Goal: Task Accomplishment & Management: Use online tool/utility

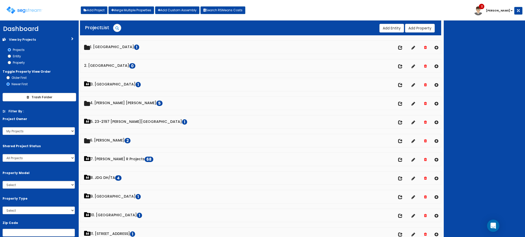
click at [462, 98] on div at bounding box center [484, 129] width 81 height 217
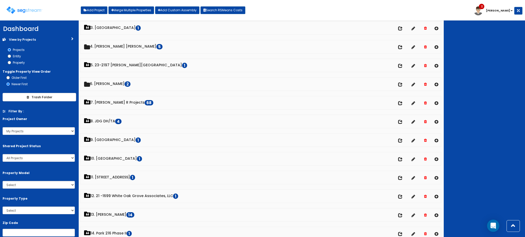
scroll to position [114, 0]
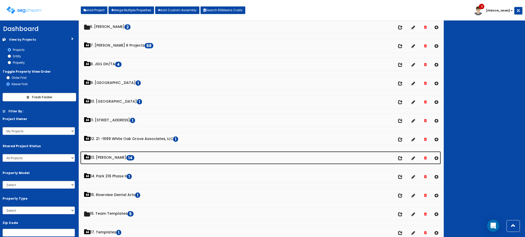
click at [112, 159] on link "13. Dawn Polin 14" at bounding box center [260, 158] width 361 height 13
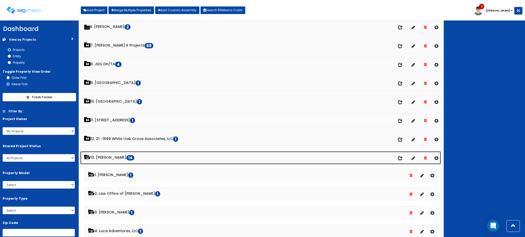
click at [112, 159] on link "13. Dawn Polin 14" at bounding box center [260, 158] width 361 height 13
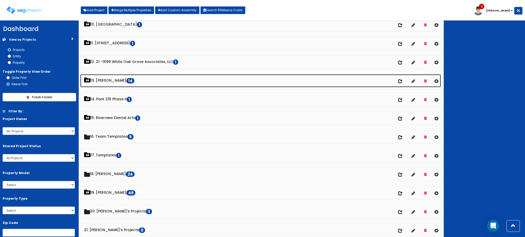
scroll to position [228, 0]
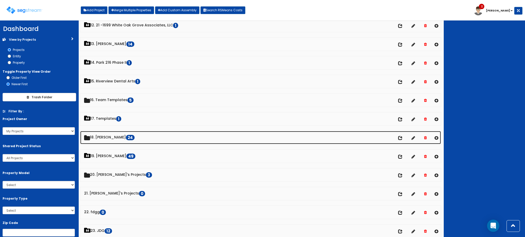
click at [109, 142] on link "18. Dawn 24" at bounding box center [260, 137] width 361 height 13
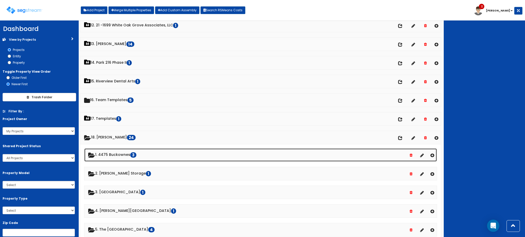
click at [114, 153] on link "1. 4475 Buckownes 3" at bounding box center [260, 155] width 353 height 13
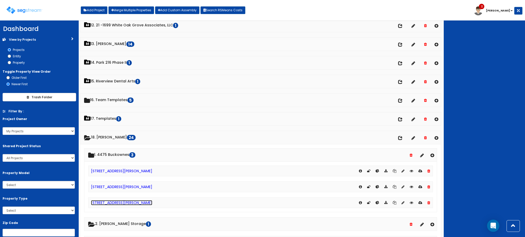
click at [114, 202] on link "[STREET_ADDRESS][PERSON_NAME]" at bounding box center [121, 203] width 61 height 5
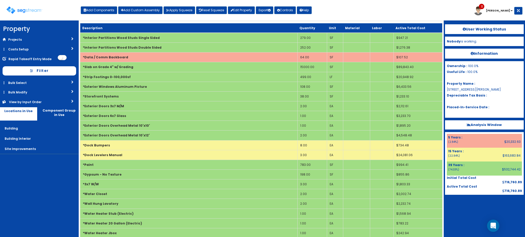
click at [345, 8] on div "Toggle navigation Add Components Add Custom Assembly Apply Squeeze Reset Squeez…" at bounding box center [263, 12] width 520 height 17
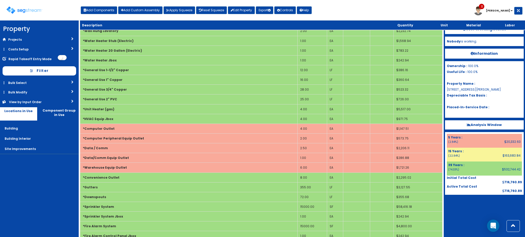
scroll to position [661, 0]
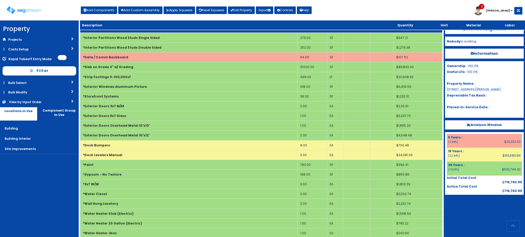
scroll to position [661, 0]
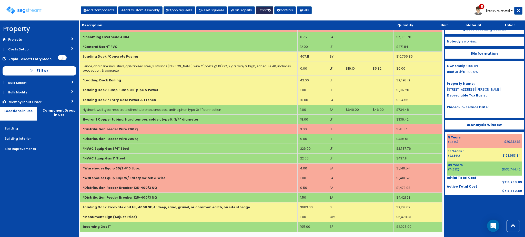
click at [271, 11] on icon "button" at bounding box center [269, 10] width 3 height 3
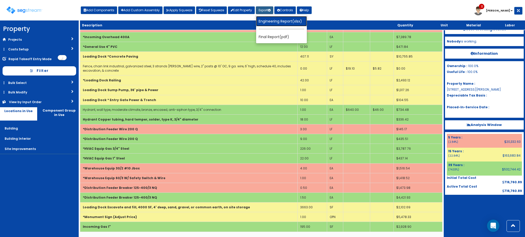
click at [272, 24] on link "Engineering Report(xlsx)" at bounding box center [281, 21] width 51 height 10
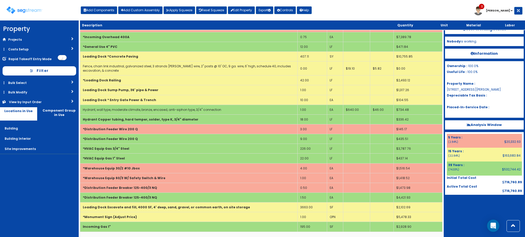
click at [29, 14] on div "Toggle navigation" at bounding box center [43, 8] width 74 height 24
click at [29, 12] on img at bounding box center [24, 9] width 36 height 7
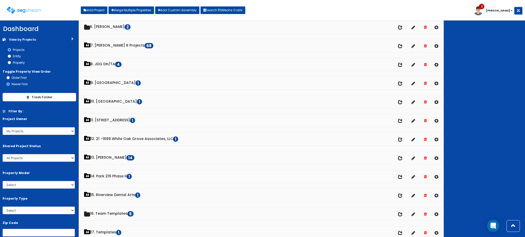
scroll to position [171, 0]
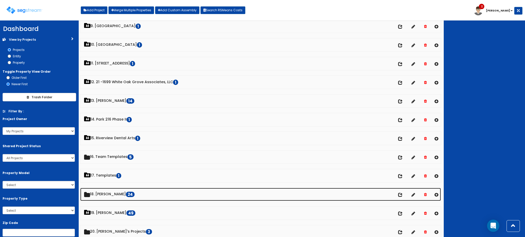
click at [106, 195] on link "18. Dawn 24" at bounding box center [260, 194] width 361 height 13
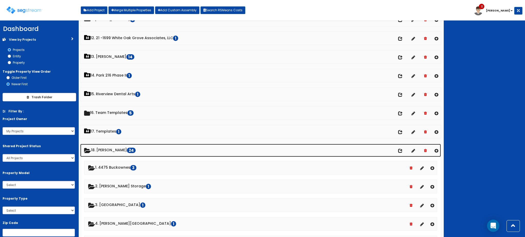
scroll to position [228, 0]
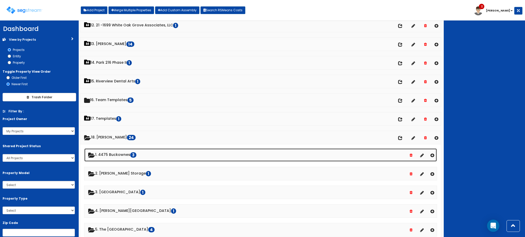
click at [125, 155] on link "1. 4475 Buckownes 3" at bounding box center [260, 155] width 353 height 13
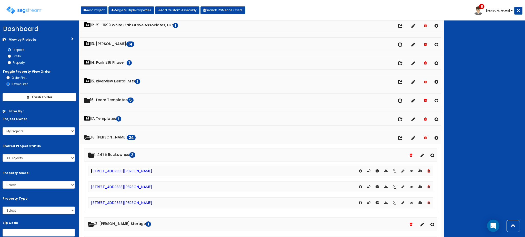
click at [134, 173] on link "[STREET_ADDRESS][PERSON_NAME]" at bounding box center [121, 171] width 61 height 5
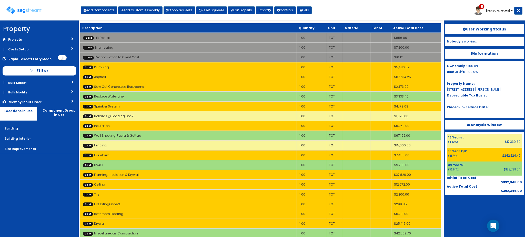
click at [390, 6] on div "Toggle navigation Add Components Add Custom Assembly Apply Squeeze Reset Squeez…" at bounding box center [263, 12] width 520 height 17
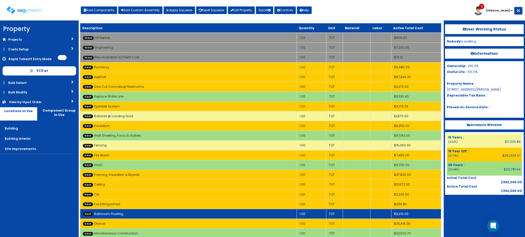
click at [128, 213] on td "Cost Bathroom Flooring" at bounding box center [188, 214] width 217 height 10
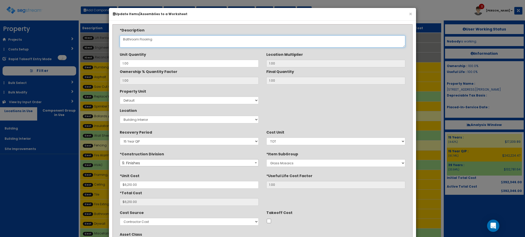
click at [132, 41] on textarea "Bathroom Flooring" at bounding box center [263, 41] width 286 height 12
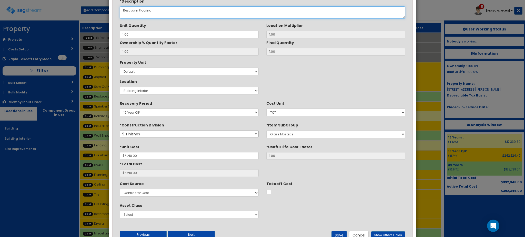
scroll to position [47, 0]
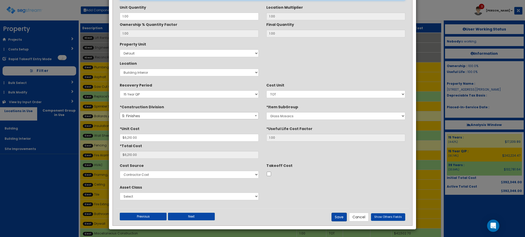
type textarea "Restroom Flooring"
click at [340, 220] on button "Save" at bounding box center [339, 217] width 15 height 9
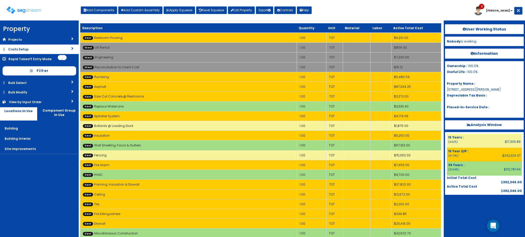
click at [29, 51] on link "Costs Setup" at bounding box center [39, 49] width 79 height 9
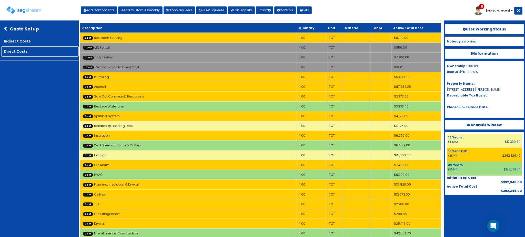
click at [29, 51] on link "Direct Costs" at bounding box center [39, 51] width 77 height 10
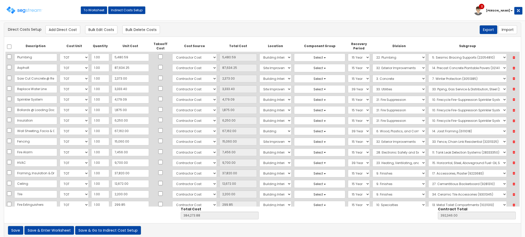
scroll to position [6, 0]
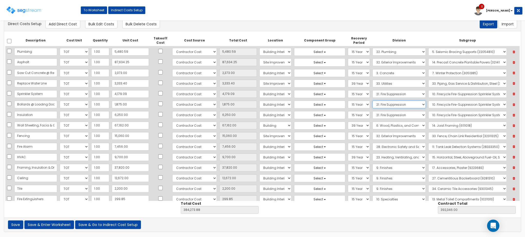
click at [374, 107] on select "Select 1. General Requirements 2. Existing Conditions 3. Concrete 4. Masonry 5.…" at bounding box center [399, 105] width 53 height 8
select select "32"
click at [373, 101] on select "Select 1. General Requirements 2. Existing Conditions 3. Concrete 4. Masonry 5.…" at bounding box center [399, 105] width 53 height 8
click at [444, 105] on select "Select 1. Landscaping (32011300) 2. Slurry Seal (Latex Modified) (32011361) 3. …" at bounding box center [468, 105] width 78 height 8
select select "32142310"
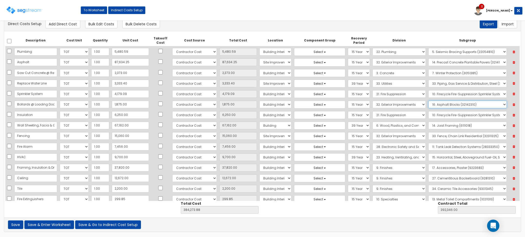
click at [429, 101] on select "Select 1. Landscaping (32011300) 2. Slurry Seal (Latex Modified) (32011361) 3. …" at bounding box center [468, 105] width 78 height 8
click at [373, 114] on select "Select 1. General Requirements 2. Existing Conditions 3. Concrete 4. Masonry 5.…" at bounding box center [399, 115] width 53 height 8
select select "7"
click at [373, 111] on select "Select 1. General Requirements 2. Existing Conditions 3. Concrete 4. Masonry 5.…" at bounding box center [399, 115] width 53 height 8
click at [431, 115] on select "Select 1. Roof Coatings (7015010) 2. Joint Sealant Replacement (7019081) 3. Sel…" at bounding box center [468, 115] width 78 height 8
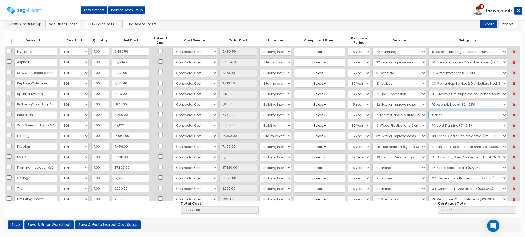
select select "7212320"
click at [429, 111] on select "Select 1. Roof Coatings (7015010) 2. Joint Sealant Replacement (7019081) 3. Sel…" at bounding box center [468, 115] width 78 height 8
click at [348, 64] on select "Select 5 Years 7 Years 9 Years 10 Years 15 Years 15 Year QLI 15 Year QRP 15 Yea…" at bounding box center [359, 62] width 22 height 8
select select "15Y"
click at [348, 58] on select "Select 5 Years 7 Years 9 Years 10 Years 15 Years 15 Year QLI 15 Year QRP 15 Yea…" at bounding box center [359, 62] width 22 height 8
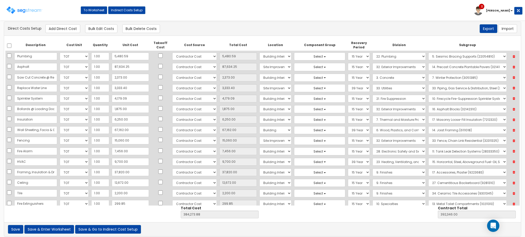
scroll to position [0, 0]
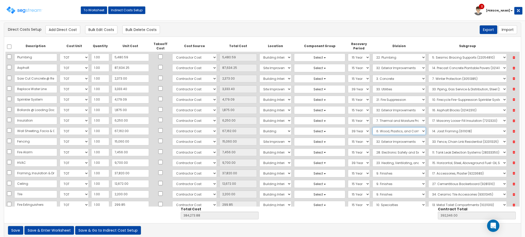
click at [376, 131] on select "Select 1. General Requirements 2. Existing Conditions 3. Concrete 4. Masonry 5.…" at bounding box center [399, 131] width 53 height 8
select select "7"
click at [373, 127] on select "Select 1. General Requirements 2. Existing Conditions 3. Concrete 4. Masonry 5.…" at bounding box center [399, 131] width 53 height 8
click at [434, 131] on select "Select" at bounding box center [468, 131] width 78 height 8
select select "7121320"
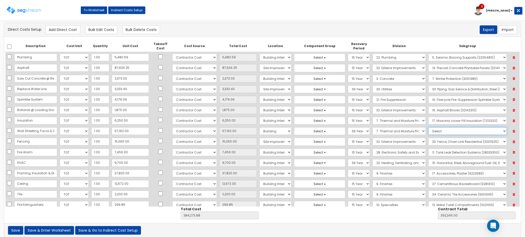
click at [429, 127] on select "Select" at bounding box center [468, 131] width 78 height 8
click at [46, 233] on button "Save & Enter Worksheet" at bounding box center [49, 230] width 50 height 9
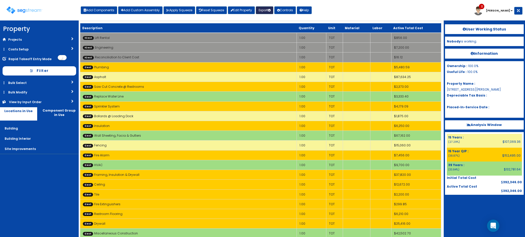
click at [271, 11] on icon "button" at bounding box center [269, 10] width 3 height 3
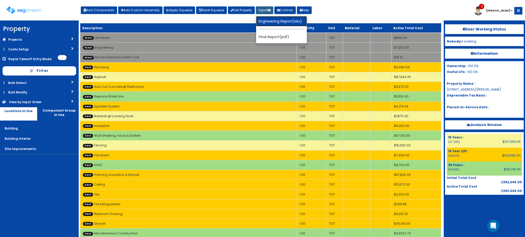
click at [276, 21] on link "Engineering Report(xlsx)" at bounding box center [281, 21] width 51 height 10
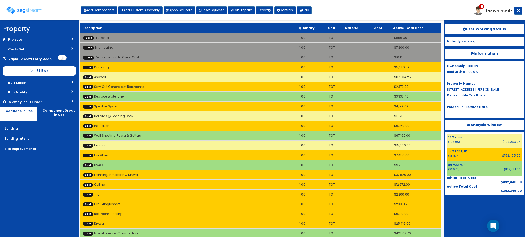
click at [335, 8] on div "Toggle navigation Add Components Add Custom Assembly Apply Squeeze Reset Squeez…" at bounding box center [263, 12] width 520 height 17
click at [330, 13] on div "Toggle navigation Add Components Add Custom Assembly Apply Squeeze Reset Squeez…" at bounding box center [263, 12] width 520 height 17
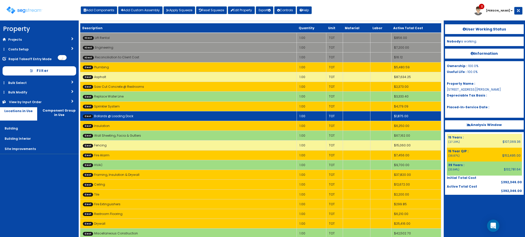
click at [208, 117] on td "Cost Bollards @ Loading Dock" at bounding box center [188, 116] width 217 height 10
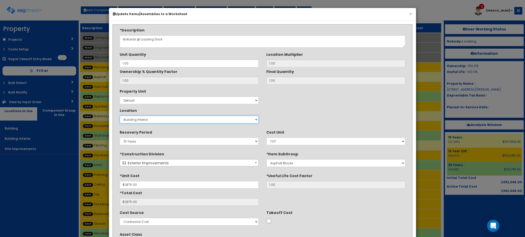
click at [186, 121] on select "Select Building Building Interior Site Improvements Add New Location" at bounding box center [189, 120] width 139 height 8
select select "27"
click at [120, 116] on select "Select Building Building Interior Site Improvements Add New Location" at bounding box center [189, 120] width 139 height 8
type input "1"
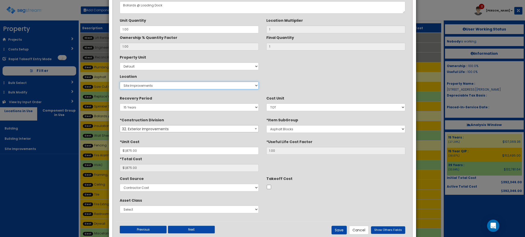
scroll to position [47, 0]
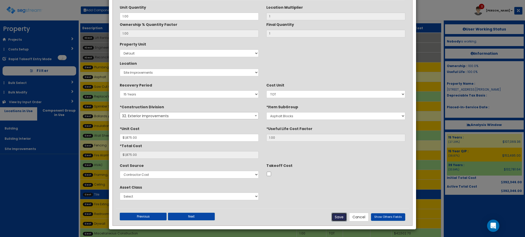
drag, startPoint x: 334, startPoint y: 214, endPoint x: 309, endPoint y: 191, distance: 34.7
click at [335, 214] on button "Save" at bounding box center [339, 217] width 15 height 9
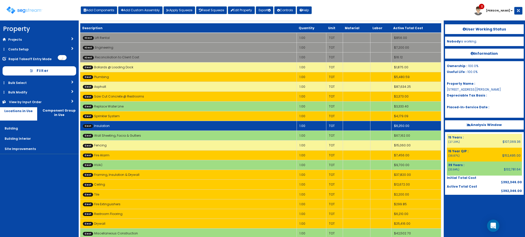
click at [232, 124] on td "Cost Insulation" at bounding box center [188, 126] width 217 height 10
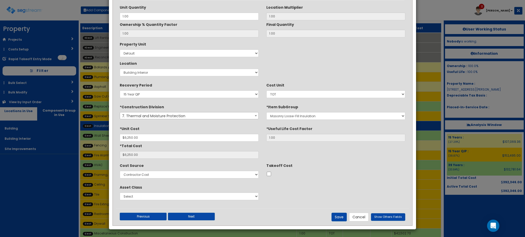
scroll to position [0, 0]
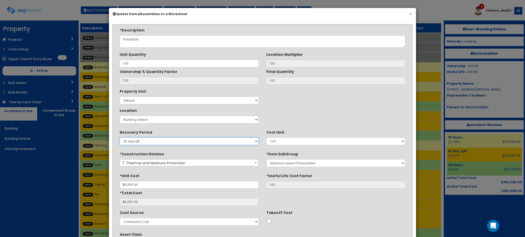
click at [180, 143] on select "5 Years 7 Years 9 Years 10 Years 15 Years 15 Year QLI 15 Year QRP 15 Year QIP 2…" at bounding box center [189, 142] width 139 height 8
select select "39Y"
click at [120, 138] on select "5 Years 7 Years 9 Years 10 Years 15 Years 15 Year QLI 15 Year QRP 15 Year QIP 2…" at bounding box center [189, 142] width 139 height 8
click at [245, 122] on select "Select Building Building Interior Site Improvements Add New Location" at bounding box center [189, 120] width 139 height 8
select select "6"
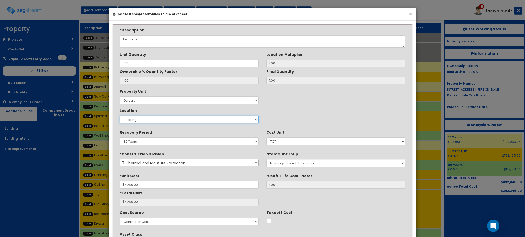
click at [120, 116] on select "Select Building Building Interior Site Improvements Add New Location" at bounding box center [189, 120] width 139 height 8
type input "1"
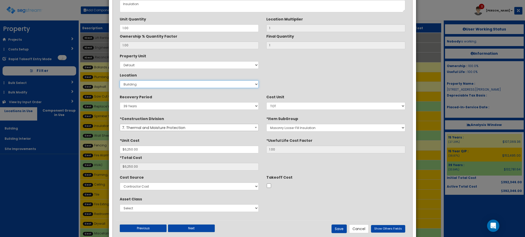
scroll to position [47, 0]
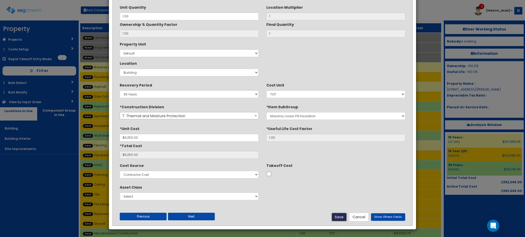
click at [341, 218] on button "Save" at bounding box center [339, 217] width 15 height 9
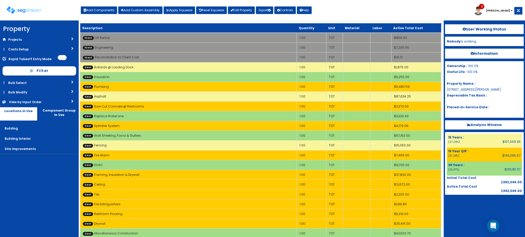
click at [65, 193] on nav "Property DB Projects Recent Properties [STREET_ADDRESS][PERSON_NAME] GFP Hadco …" at bounding box center [39, 129] width 79 height 217
click at [268, 8] on button "Export" at bounding box center [264, 10] width 17 height 8
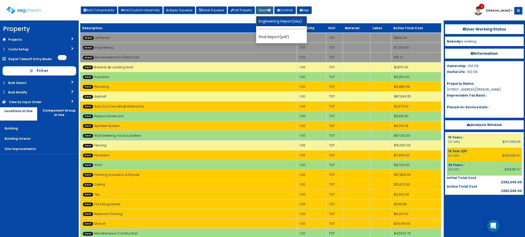
click at [261, 26] on link "Engineering Report(xlsx)" at bounding box center [281, 21] width 51 height 10
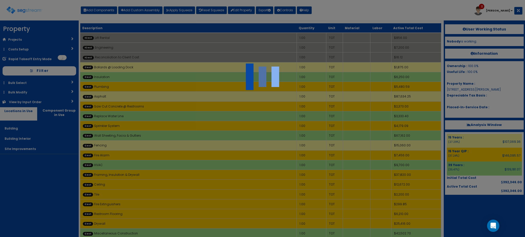
click at [385, 235] on div at bounding box center [262, 118] width 525 height 237
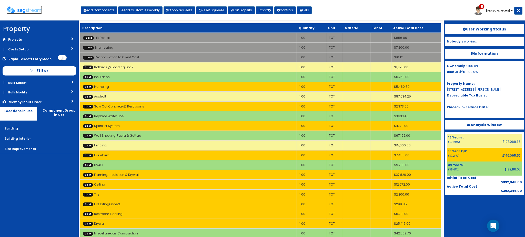
click at [39, 11] on img at bounding box center [24, 9] width 36 height 7
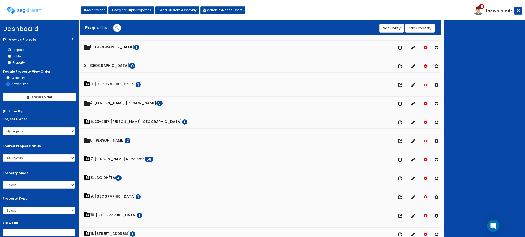
click at [469, 150] on div at bounding box center [484, 129] width 81 height 217
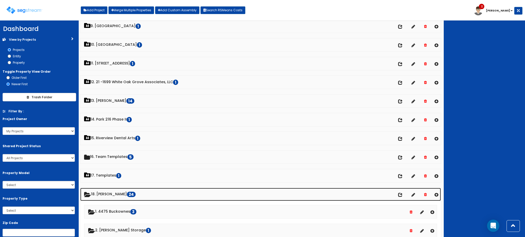
scroll to position [228, 0]
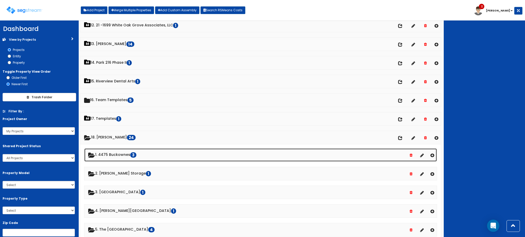
click at [131, 160] on link "1. 4475 Buckownes 3" at bounding box center [260, 155] width 353 height 13
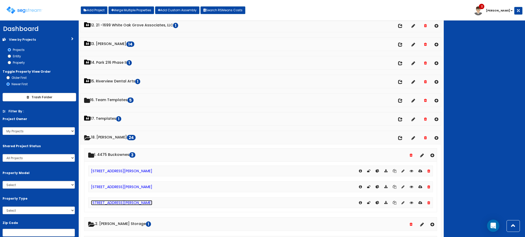
click at [125, 205] on link "[STREET_ADDRESS][PERSON_NAME]" at bounding box center [121, 203] width 61 height 5
